Goal: Task Accomplishment & Management: Use online tool/utility

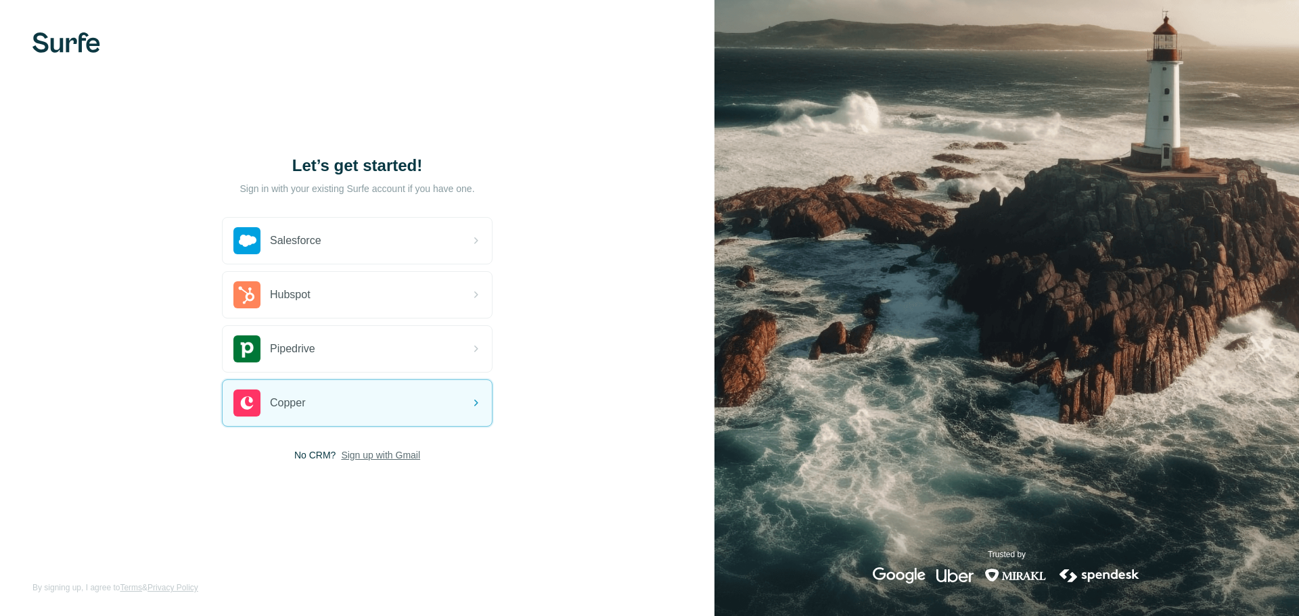
click at [354, 456] on span "Sign up with Gmail" at bounding box center [380, 455] width 79 height 14
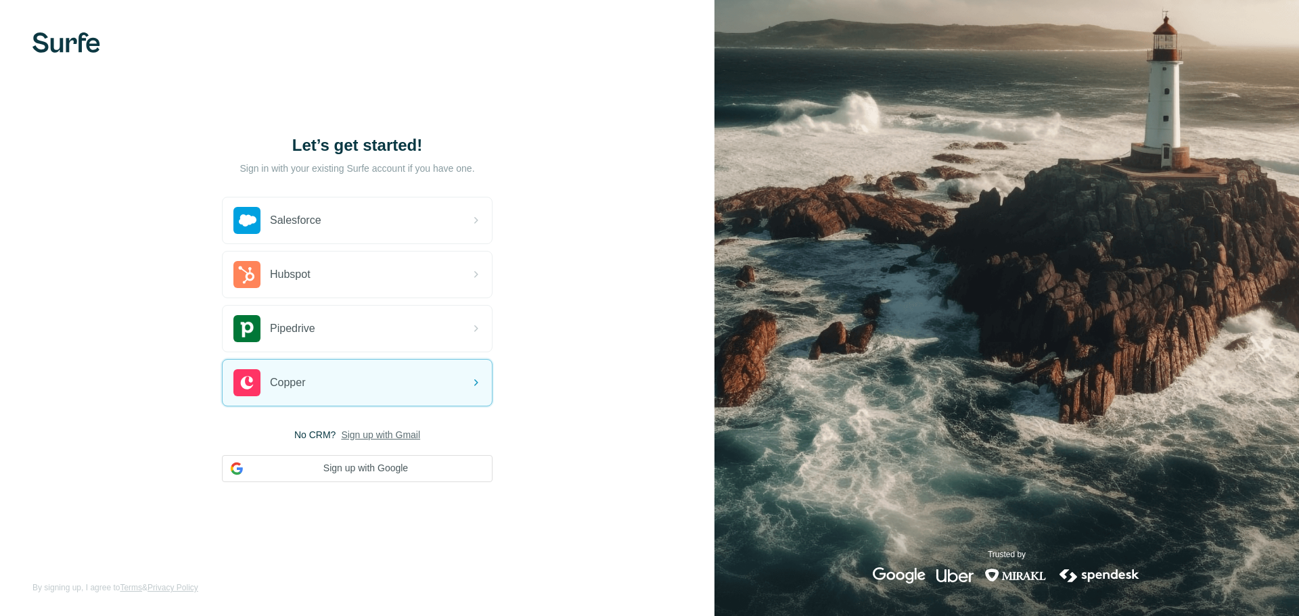
click at [332, 490] on div "Let’s get started! Sign in with your existing Surfe account if you have one. Sa…" at bounding box center [357, 308] width 714 height 616
click at [349, 472] on button "Sign up with Google" at bounding box center [357, 468] width 271 height 27
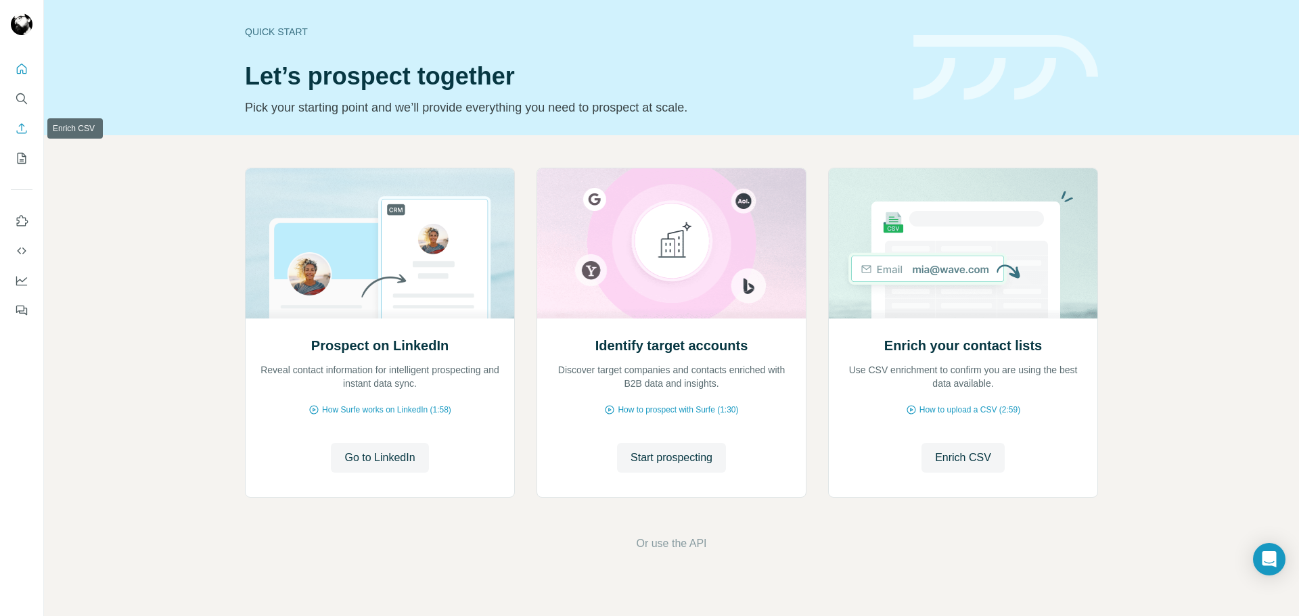
click at [28, 131] on button "Enrich CSV" at bounding box center [22, 128] width 22 height 24
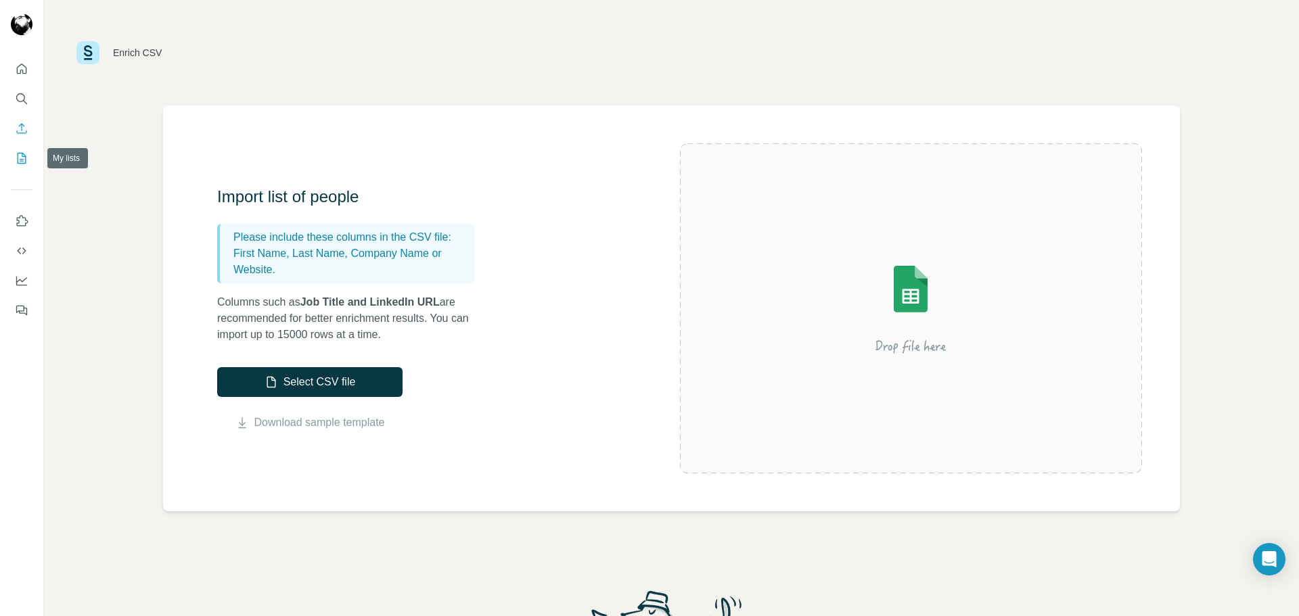
click at [20, 149] on button "My lists" at bounding box center [22, 158] width 22 height 24
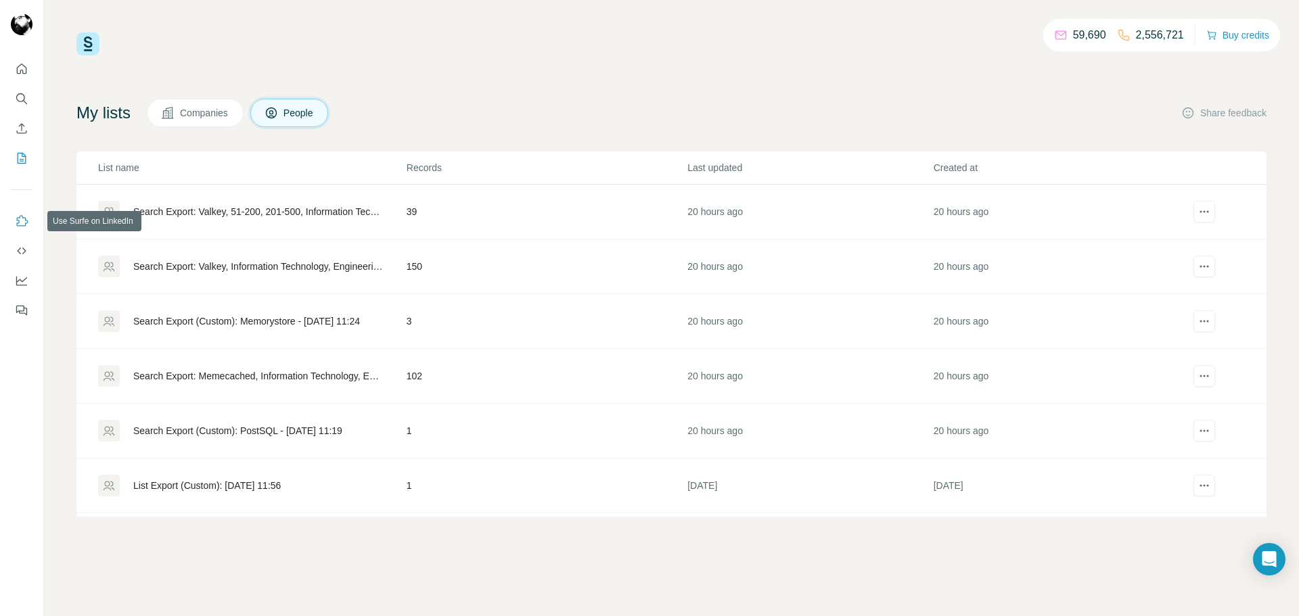
click at [20, 219] on icon "Use Surfe on LinkedIn" at bounding box center [22, 221] width 14 height 14
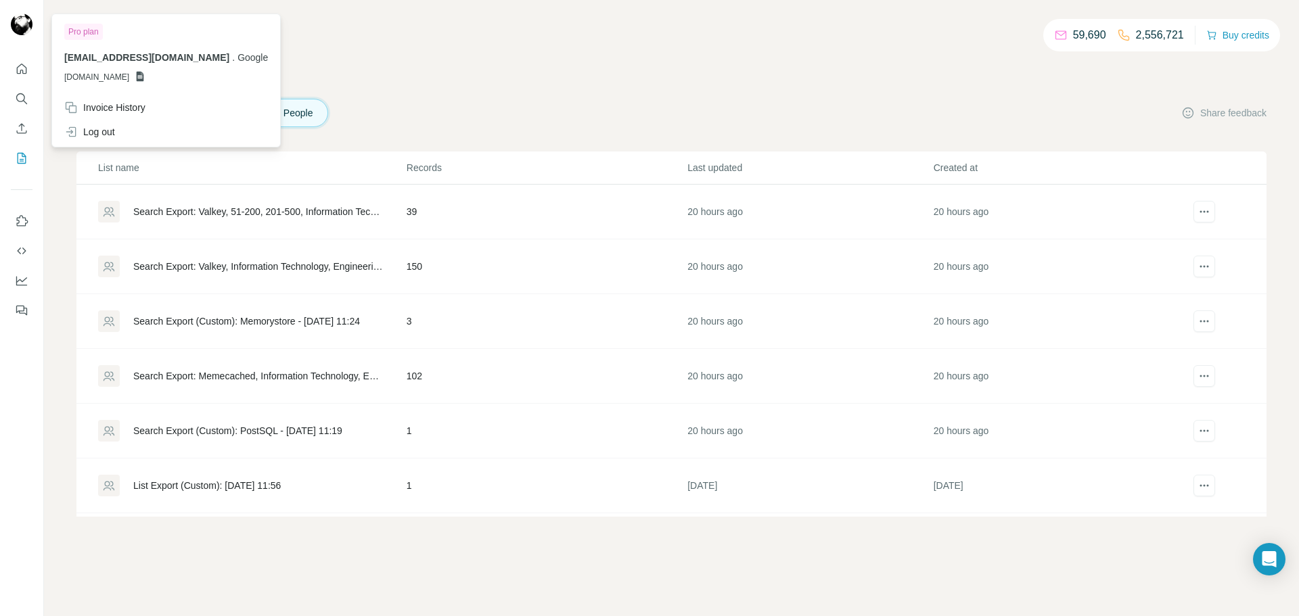
click at [22, 18] on img at bounding box center [22, 25] width 22 height 22
click at [131, 101] on div "Invoice History" at bounding box center [104, 108] width 81 height 14
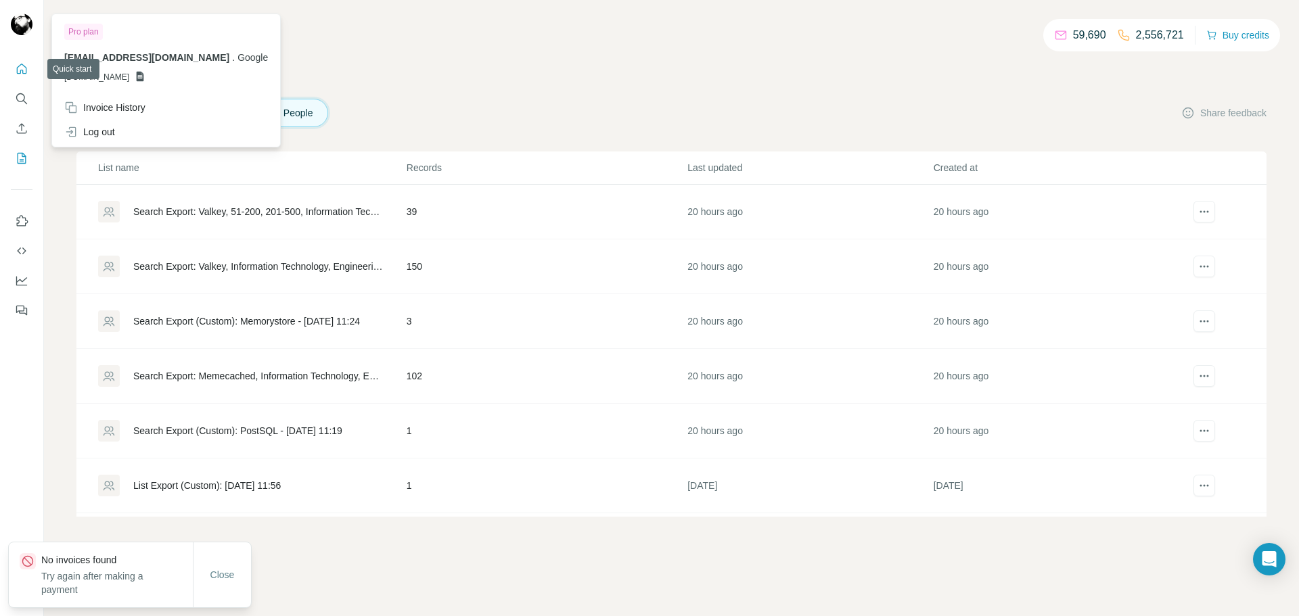
click at [18, 62] on icon "Quick start" at bounding box center [22, 69] width 14 height 14
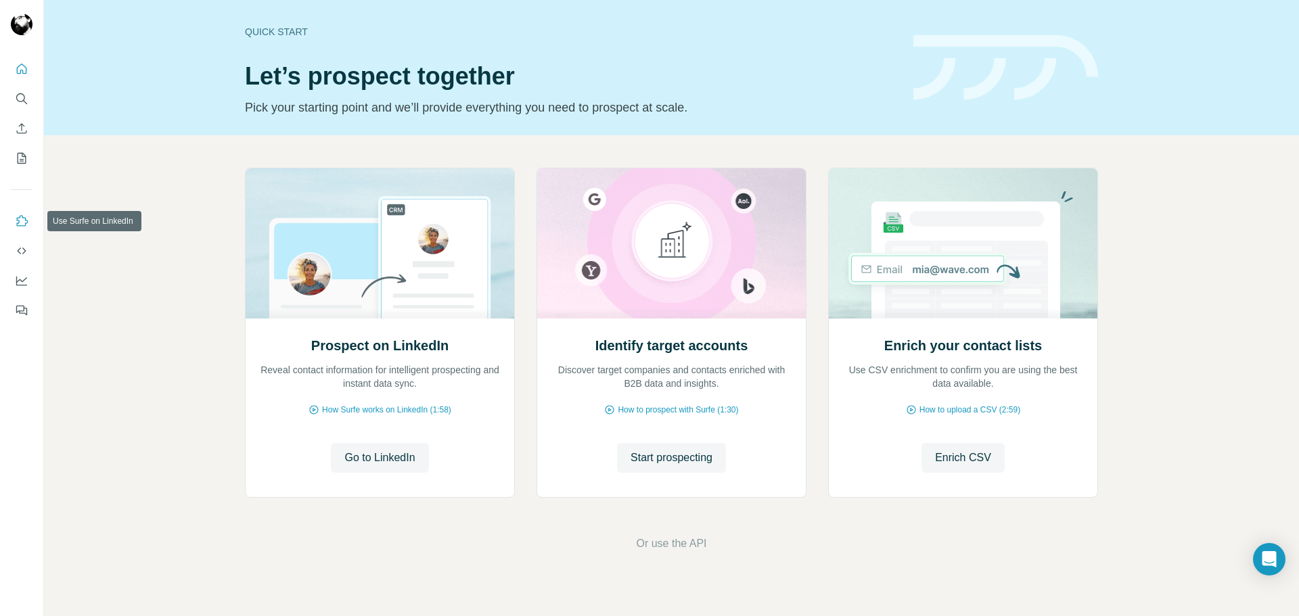
click at [23, 214] on icon "Use Surfe on LinkedIn" at bounding box center [22, 221] width 14 height 14
click at [31, 240] on button "Use Surfe API" at bounding box center [22, 251] width 22 height 24
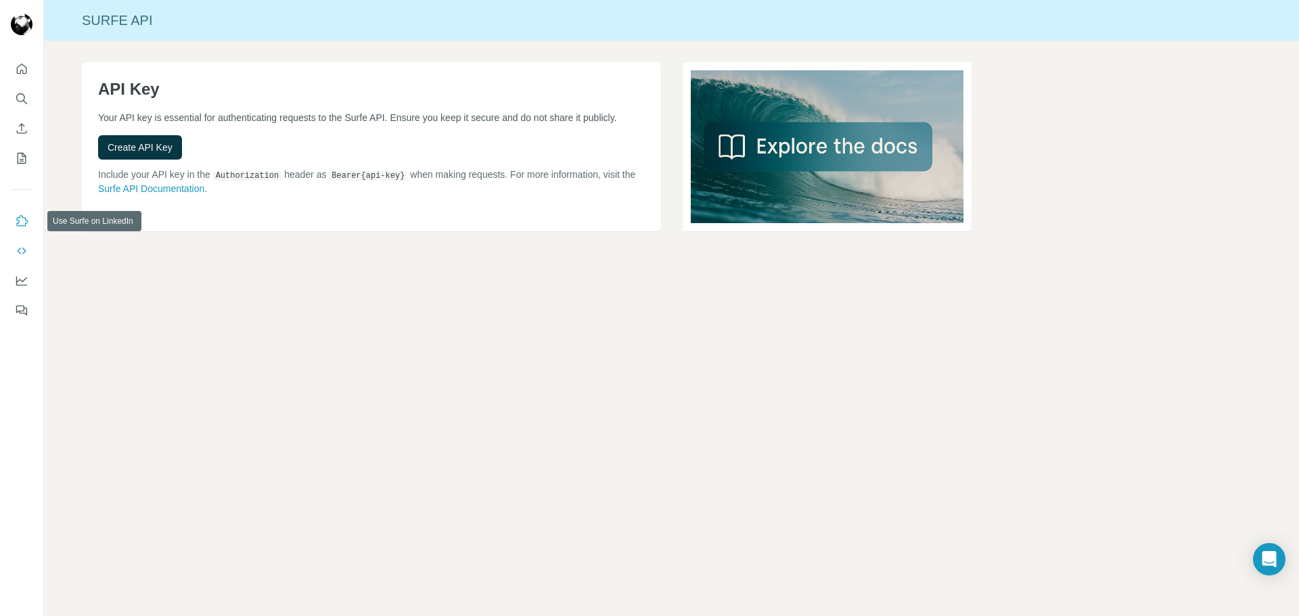
click at [26, 220] on icon "Use Surfe on LinkedIn" at bounding box center [22, 221] width 14 height 14
drag, startPoint x: 209, startPoint y: 117, endPoint x: 294, endPoint y: 114, distance: 84.6
click at [294, 114] on p "Your API key is essential for authenticating requests to the Surfe API. Ensure …" at bounding box center [371, 118] width 546 height 14
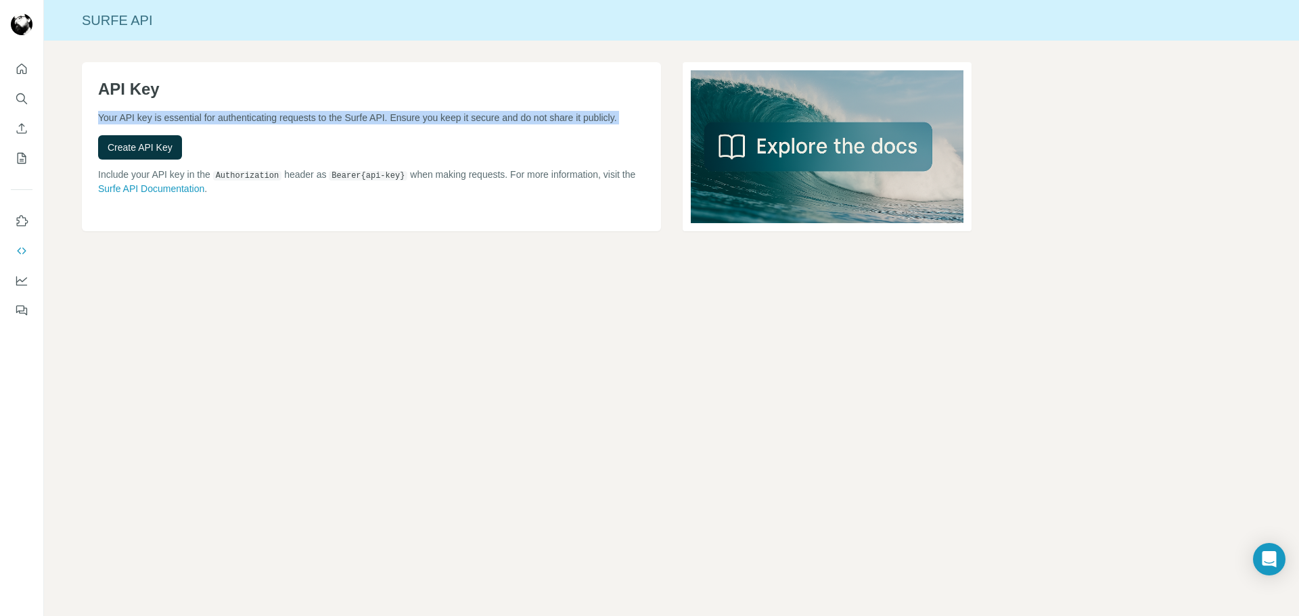
click at [294, 114] on p "Your API key is essential for authenticating requests to the Surfe API. Ensure …" at bounding box center [371, 118] width 546 height 14
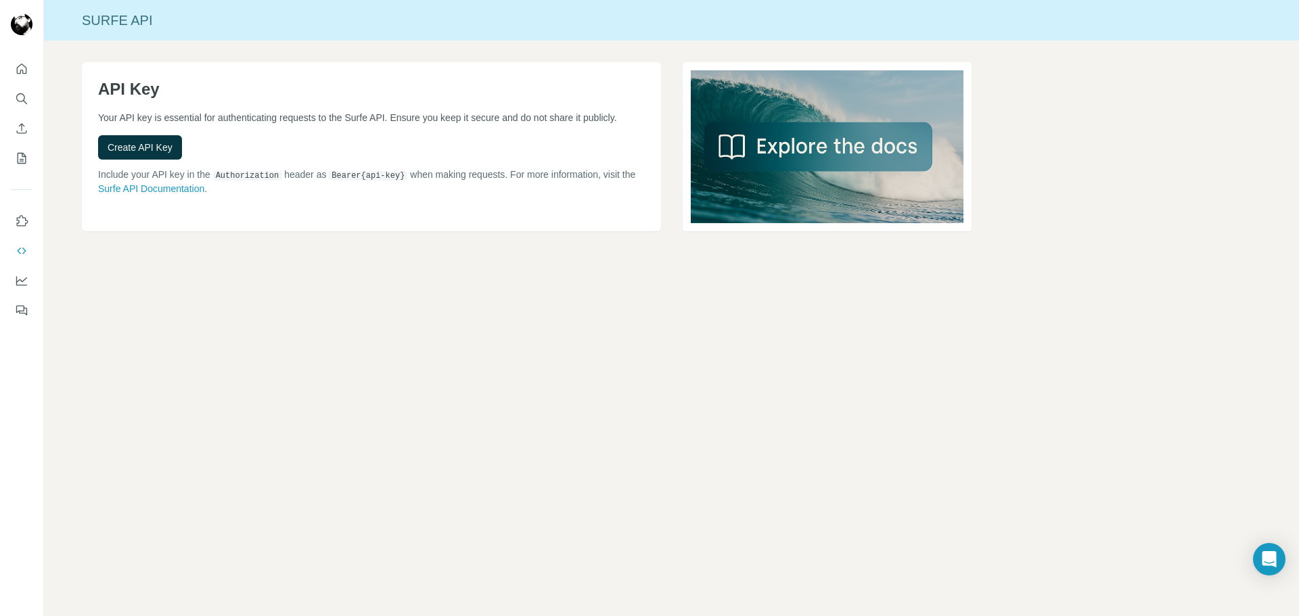
click at [296, 183] on p "Include your API key in the Authorization header as Bearer {api-key} when makin…" at bounding box center [371, 182] width 546 height 28
click at [297, 183] on p "Include your API key in the Authorization header as Bearer {api-key} when makin…" at bounding box center [371, 182] width 546 height 28
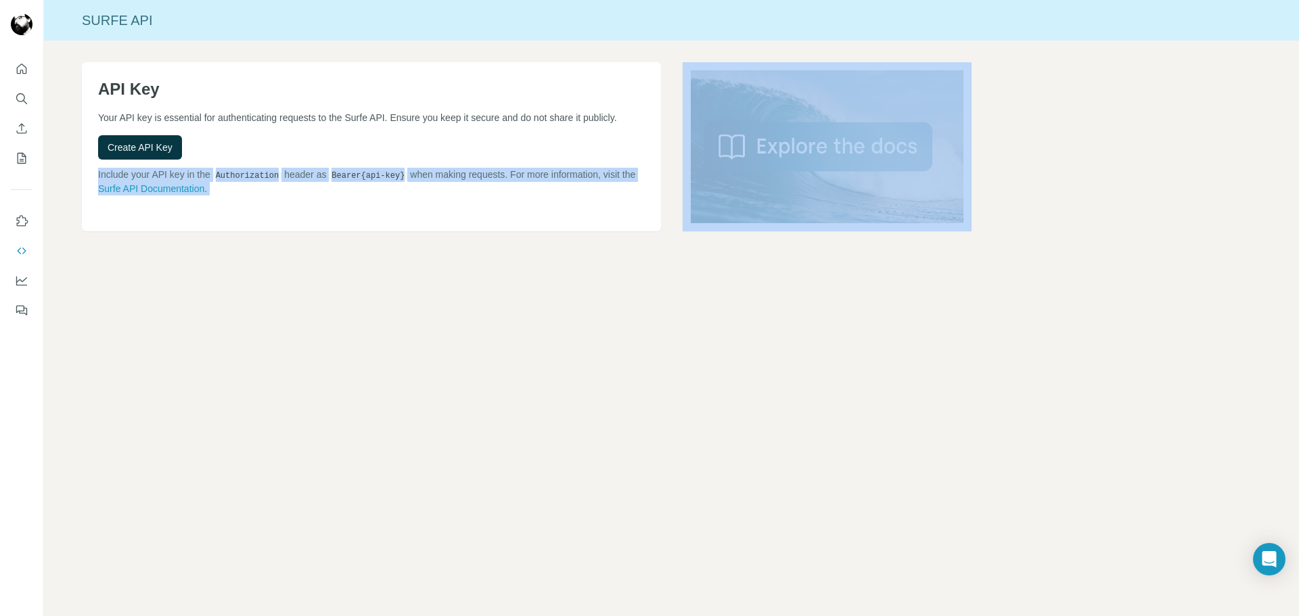
click at [297, 183] on p "Include your API key in the Authorization header as Bearer {api-key} when makin…" at bounding box center [371, 182] width 546 height 28
click at [300, 179] on div "API Key Your API key is essential for authenticating requests to the Surfe API.…" at bounding box center [371, 146] width 579 height 169
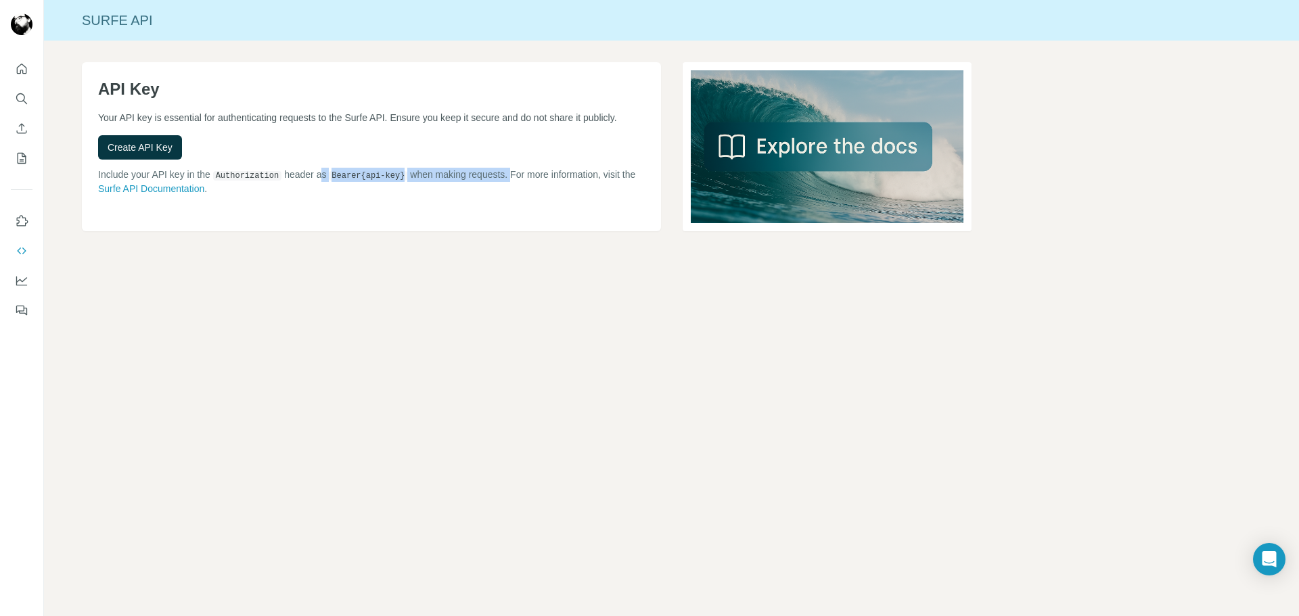
drag, startPoint x: 327, startPoint y: 185, endPoint x: 526, endPoint y: 186, distance: 198.2
click at [526, 186] on p "Include your API key in the Authorization header as Bearer {api-key} when makin…" at bounding box center [371, 182] width 546 height 28
click at [13, 130] on button "Enrich CSV" at bounding box center [22, 128] width 22 height 24
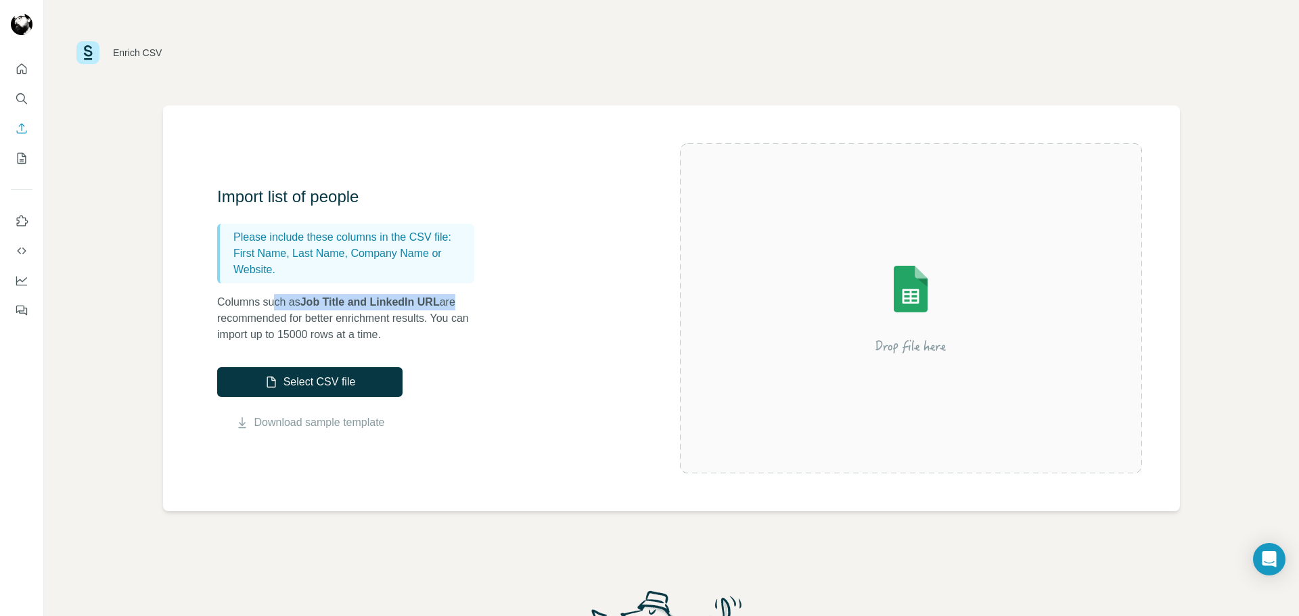
drag, startPoint x: 278, startPoint y: 306, endPoint x: 496, endPoint y: 302, distance: 218.5
click at [496, 302] on div "Import list of people Please include these columns in the CSV file: First Name,…" at bounding box center [448, 308] width 463 height 245
